Goal: Task Accomplishment & Management: Manage account settings

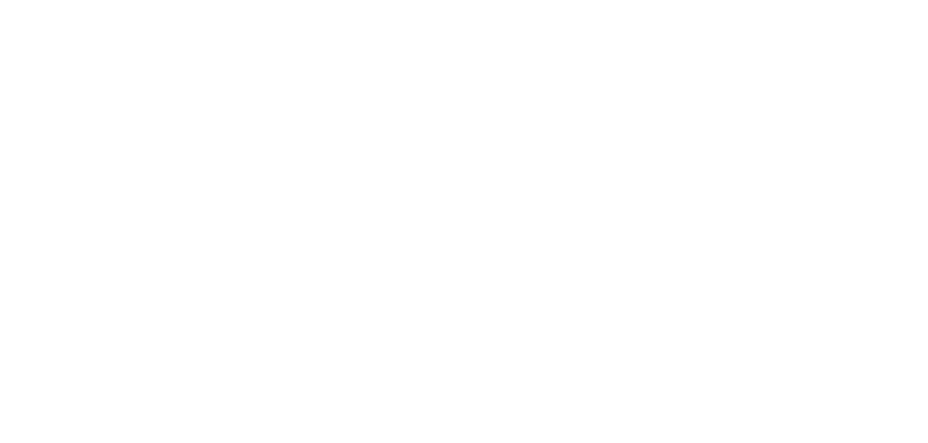
type input "**********"
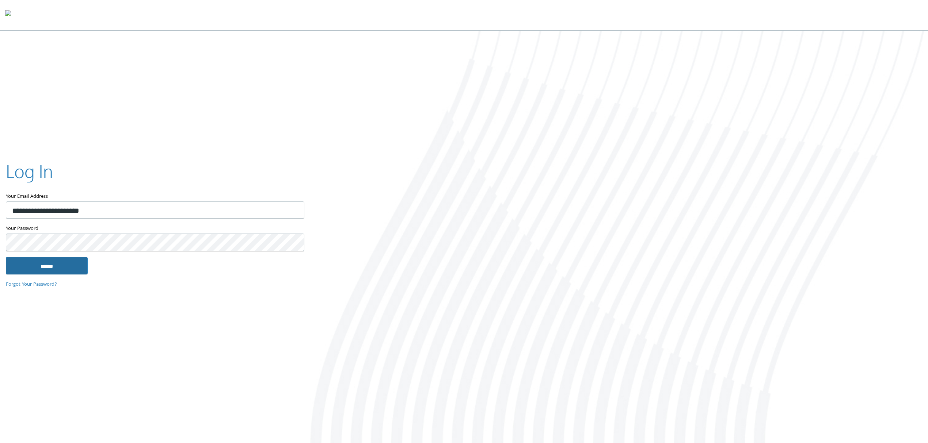
drag, startPoint x: 69, startPoint y: 267, endPoint x: 83, endPoint y: 264, distance: 14.2
click at [68, 267] on input "******" at bounding box center [47, 266] width 82 height 18
